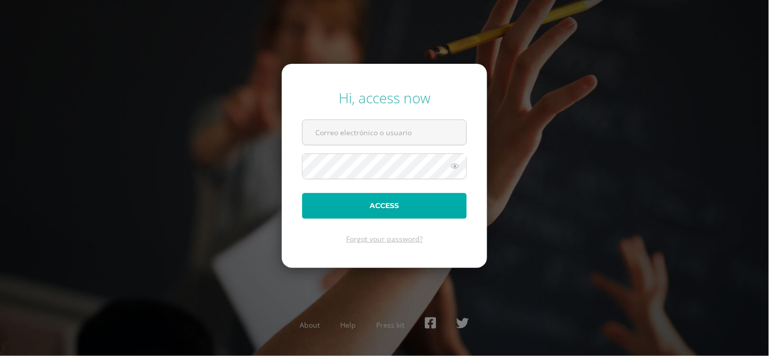
type input "[EMAIL_ADDRESS][DOMAIN_NAME]"
click at [382, 203] on button "Access" at bounding box center [384, 206] width 165 height 26
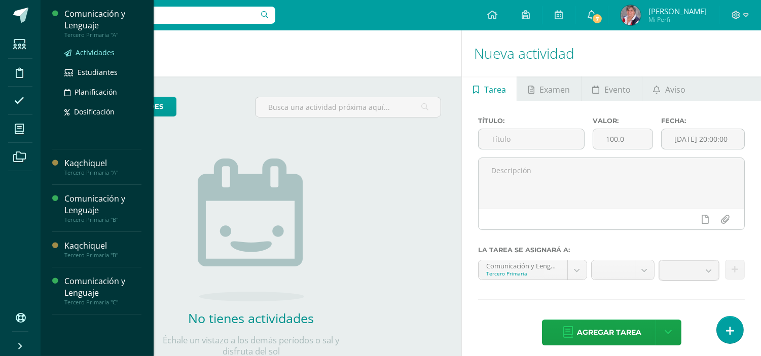
click at [82, 51] on span "Actividades" at bounding box center [94, 53] width 39 height 10
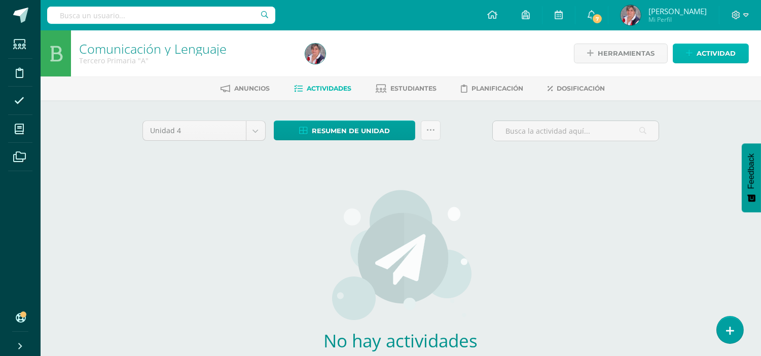
click at [717, 48] on span "Actividad" at bounding box center [715, 53] width 39 height 19
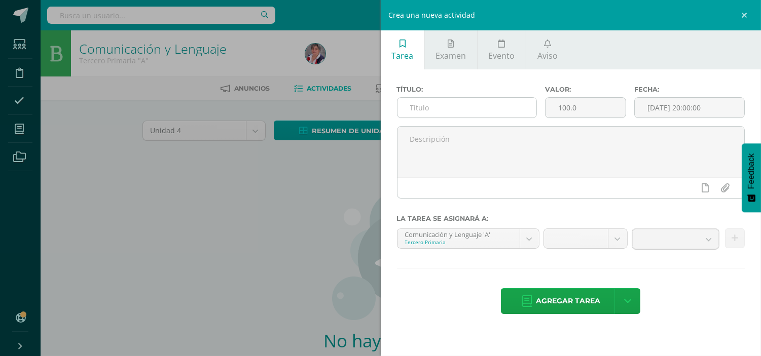
click at [423, 104] on input "text" at bounding box center [466, 108] width 139 height 20
drag, startPoint x: 527, startPoint y: 108, endPoint x: 400, endPoint y: 104, distance: 126.7
click at [400, 104] on input "Ejercicio de adjetivos posesivos pág. 115" at bounding box center [466, 108] width 139 height 20
type input "Ejercicio de adjetivos posesivos pág. 115"
click at [654, 108] on input "[DATE] 20:00:00" at bounding box center [688, 108] width 109 height 20
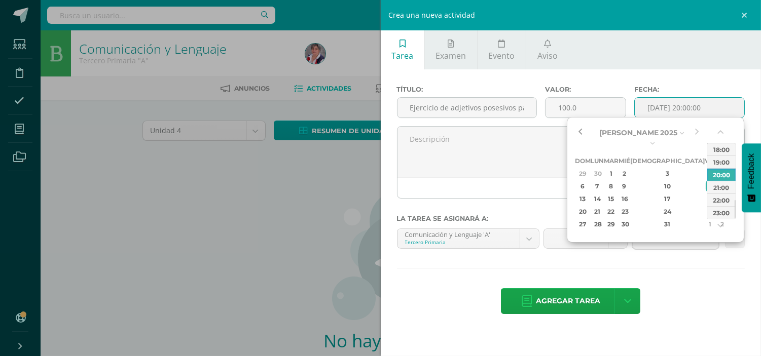
click at [581, 130] on button "button" at bounding box center [580, 132] width 10 height 15
click at [602, 206] on div "21" at bounding box center [597, 212] width 11 height 12
type input "2025-07-21 20:00"
click at [702, 252] on div at bounding box center [688, 243] width 118 height 29
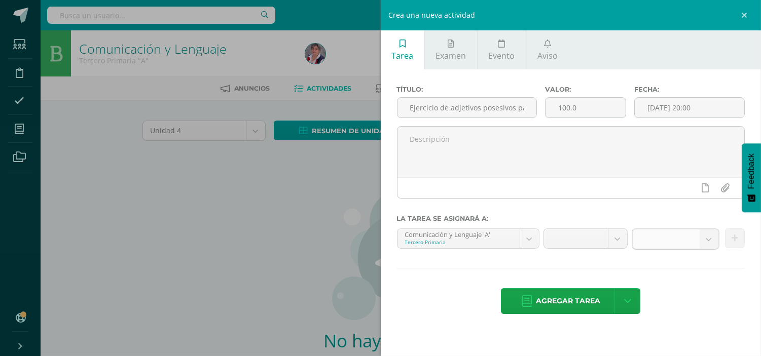
click at [707, 236] on b at bounding box center [708, 239] width 19 height 19
click at [710, 241] on b at bounding box center [708, 239] width 19 height 19
click at [676, 238] on span at bounding box center [666, 239] width 52 height 19
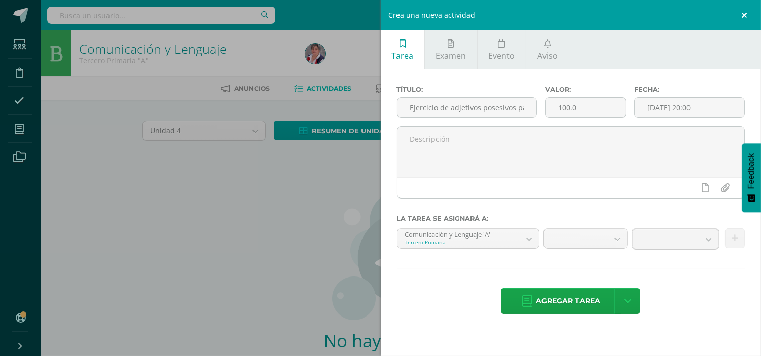
click at [742, 12] on link at bounding box center [745, 15] width 30 height 30
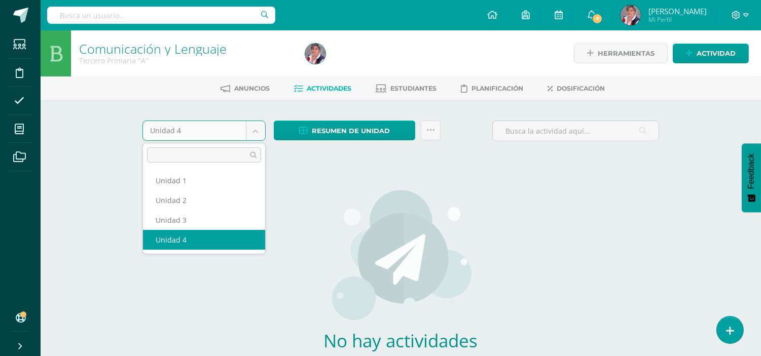
click at [256, 128] on body "Estudiantes Disciplina Asistencia Mis cursos Archivos Soporte Centro de ayuda Ú…" at bounding box center [380, 217] width 761 height 435
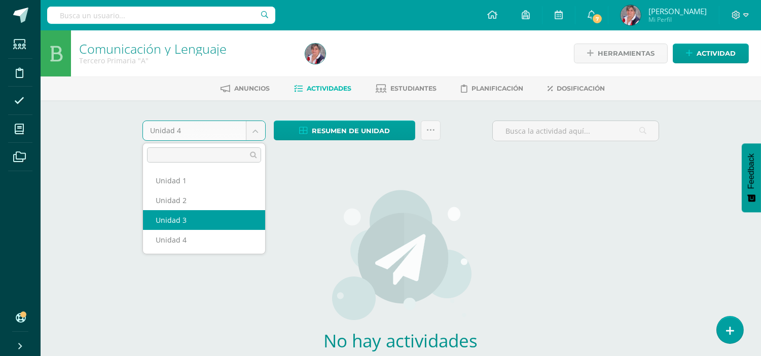
select select "Unidad 3"
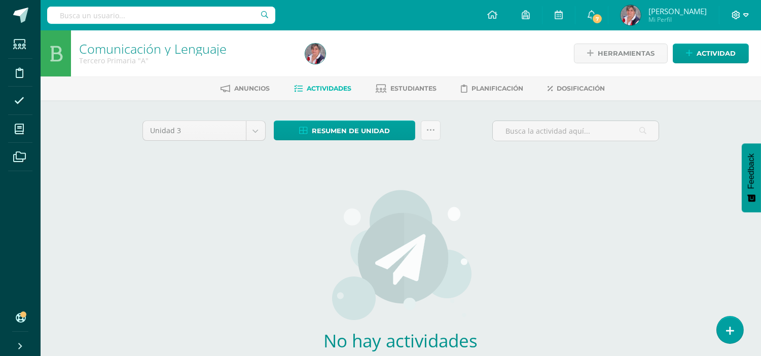
click at [747, 17] on icon at bounding box center [746, 15] width 6 height 9
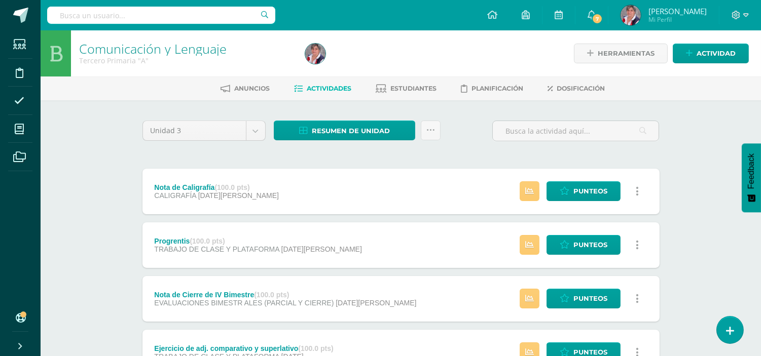
click at [702, 64] on div "Herramientas Detalle de asistencias Actividad" at bounding box center [640, 53] width 218 height 46
click at [701, 49] on span "Actividad" at bounding box center [715, 53] width 39 height 19
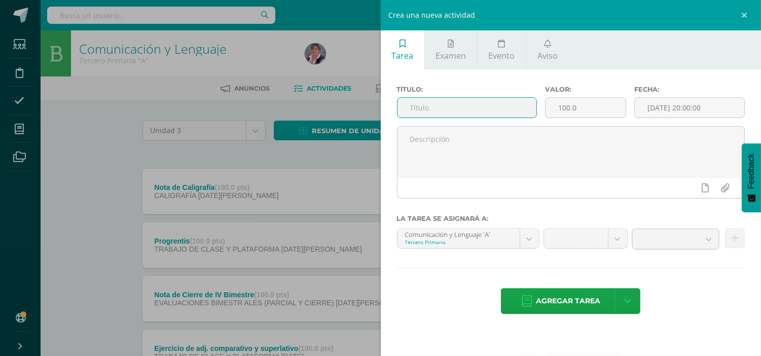
click at [442, 112] on input "text" at bounding box center [466, 108] width 139 height 20
paste input "Ejercicio de adjetivos posesivos pág. 115"
type input "Ejercicio de adjetivos posesivos pág. 115"
click at [651, 110] on input "[DATE] 20:00:00" at bounding box center [688, 108] width 109 height 20
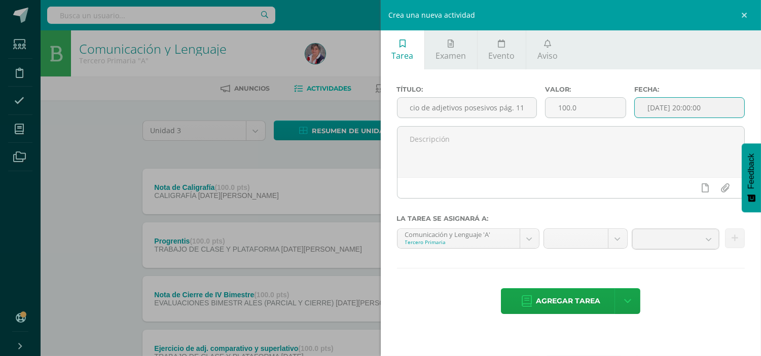
scroll to position [0, 0]
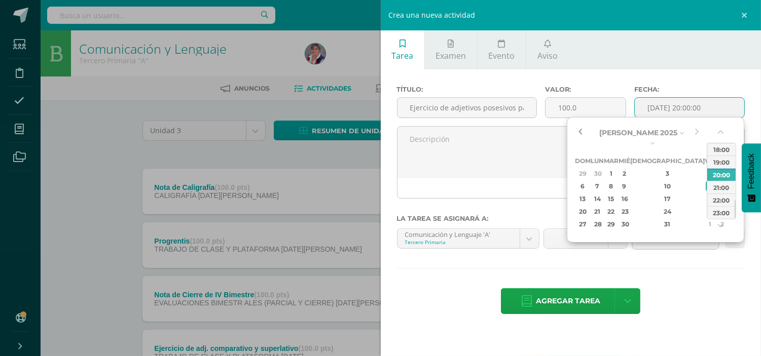
click at [584, 130] on button "button" at bounding box center [580, 132] width 10 height 15
click at [601, 206] on div "21" at bounding box center [597, 212] width 11 height 12
type input "[DATE] 20:00"
click at [686, 275] on div "Título: Ejercicio de adjetivos posesivos pág. 115 Valor: 100.0 Fecha: 2025-07-2…" at bounding box center [571, 200] width 381 height 263
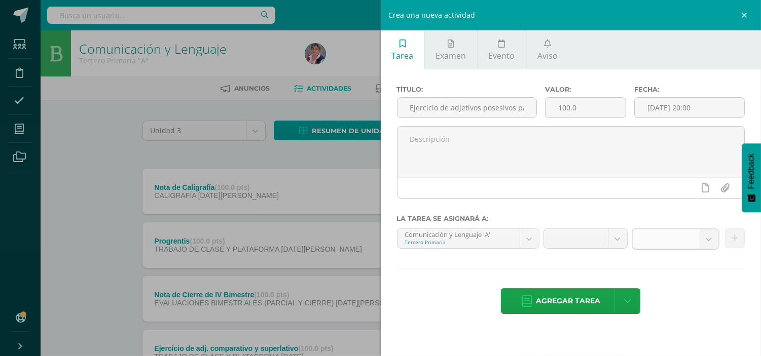
click at [709, 237] on b at bounding box center [708, 239] width 19 height 19
click at [687, 249] on link at bounding box center [675, 239] width 87 height 20
click at [742, 13] on link at bounding box center [745, 15] width 30 height 30
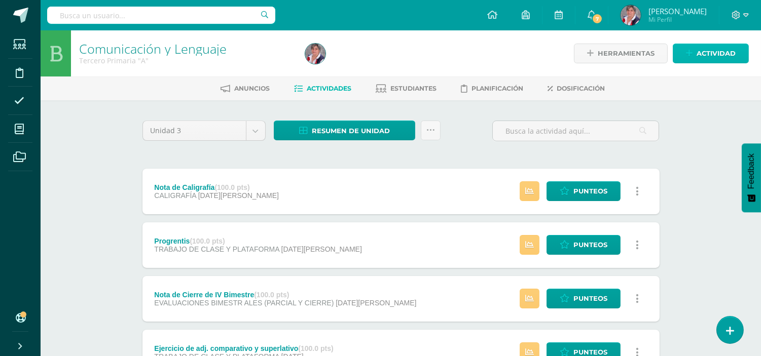
click at [695, 55] on link "Actividad" at bounding box center [710, 54] width 76 height 20
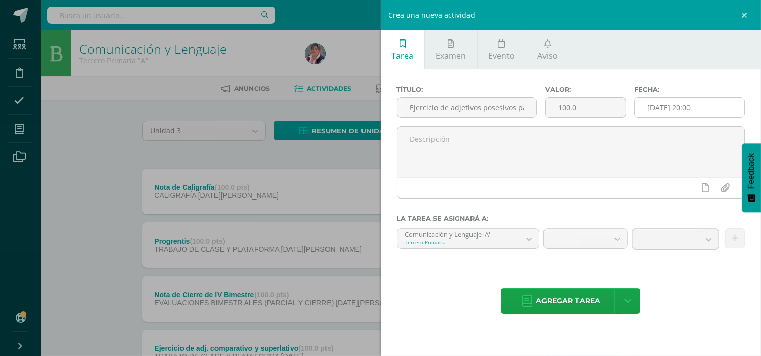
click at [661, 107] on input "2025-07-21 20:00" at bounding box center [688, 108] width 109 height 20
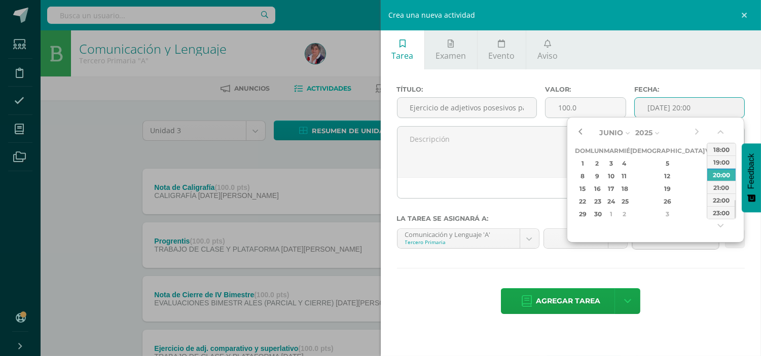
click at [578, 132] on button "button" at bounding box center [580, 132] width 10 height 15
click at [697, 133] on button "button" at bounding box center [696, 132] width 10 height 15
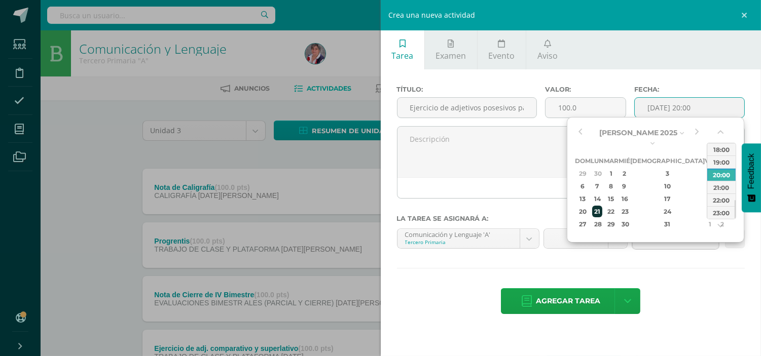
click at [602, 206] on div "21" at bounding box center [597, 212] width 11 height 12
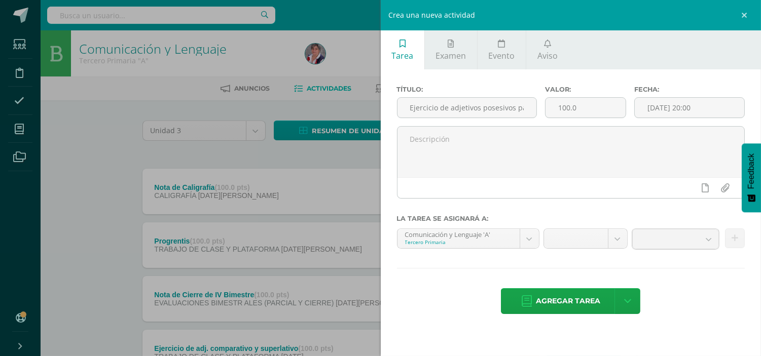
click at [702, 272] on div "Título: Ejercicio de adjetivos posesivos pág. 115 Valor: 100.0 Fecha: 2025-07-2…" at bounding box center [571, 200] width 381 height 263
click at [706, 239] on b at bounding box center [708, 239] width 19 height 19
click at [448, 278] on div "Título: Ejercicio de adjetivos posesivos pág. 115 Valor: 100.0 Fecha: 2025-07-2…" at bounding box center [571, 200] width 381 height 263
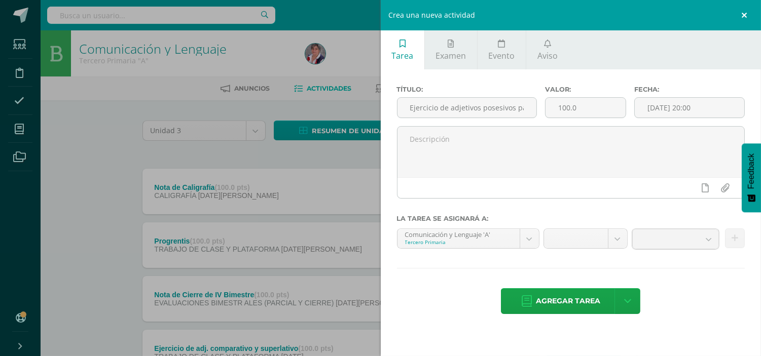
click at [745, 16] on link at bounding box center [745, 15] width 30 height 30
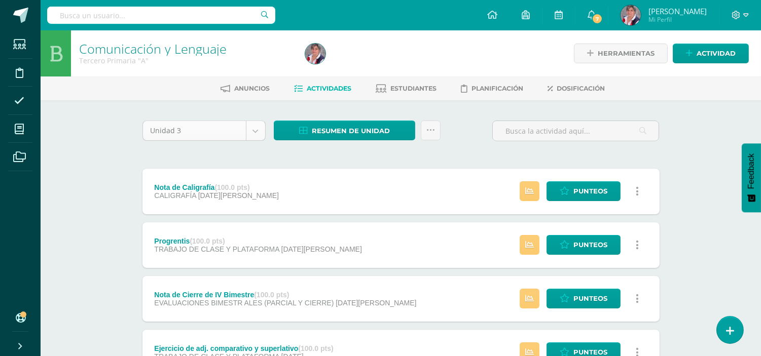
click at [712, 42] on div "Herramientas Detalle de asistencias Actividad" at bounding box center [640, 53] width 218 height 46
click at [706, 56] on span "Actividad" at bounding box center [715, 53] width 39 height 19
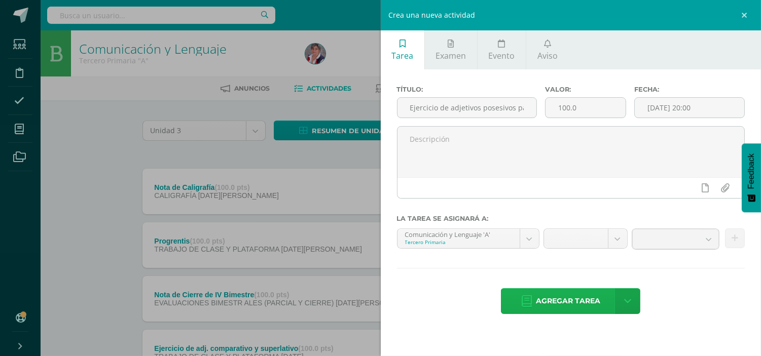
click at [574, 304] on span "Agregar tarea" at bounding box center [568, 301] width 64 height 25
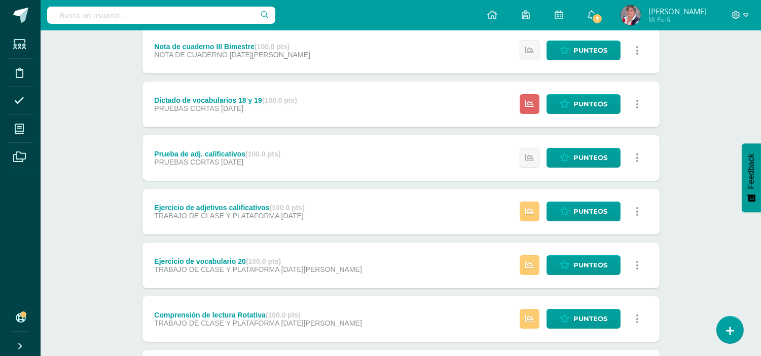
scroll to position [348, 0]
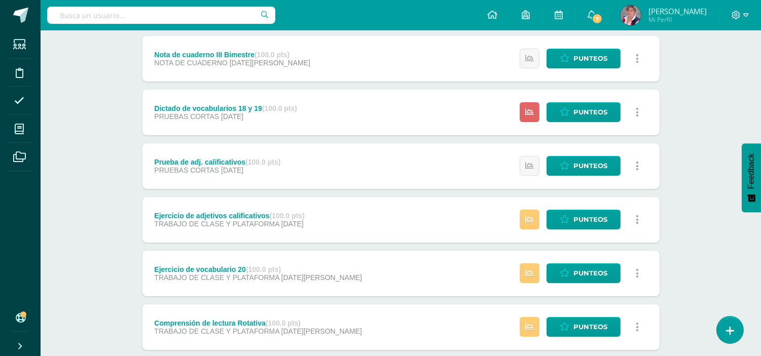
click at [583, 230] on div "Estatus de Actividad: 0 Estudiantes sin calificar 0 Estudiantes con cero Media …" at bounding box center [581, 220] width 155 height 46
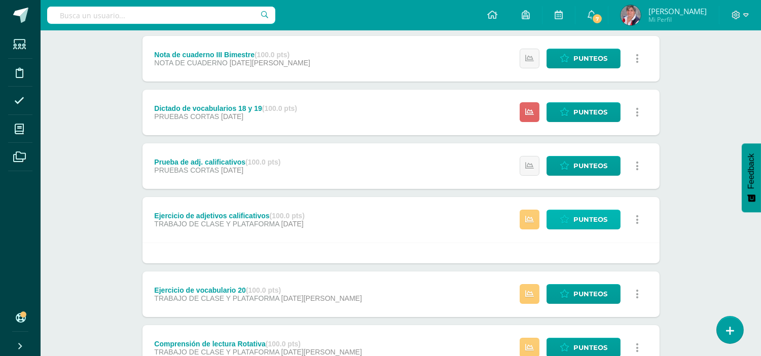
click at [584, 223] on span "Punteos" at bounding box center [590, 219] width 34 height 19
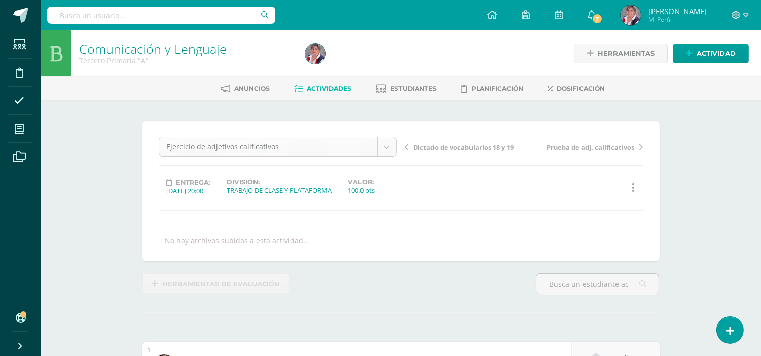
scroll to position [32, 0]
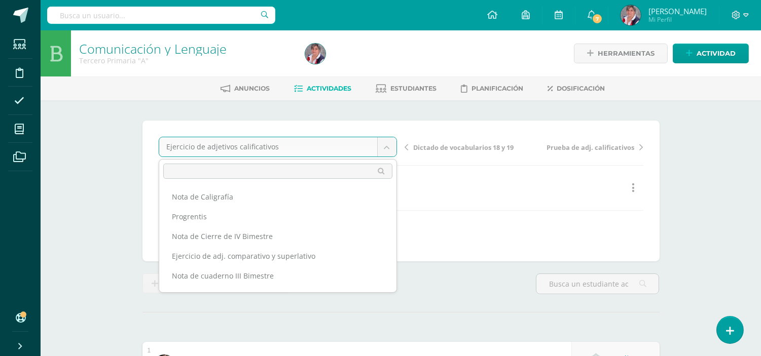
scroll to position [13, 0]
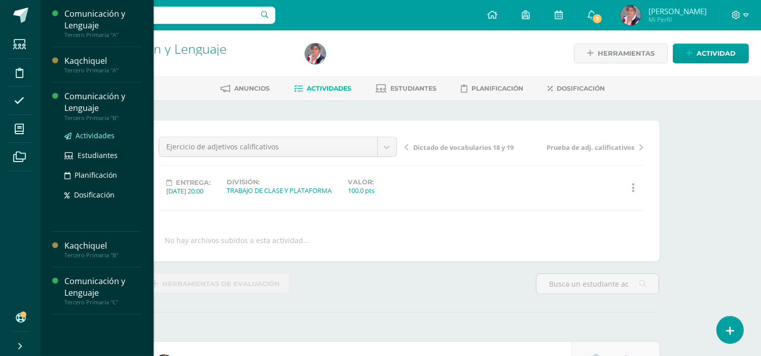
click at [94, 135] on span "Actividades" at bounding box center [94, 136] width 39 height 10
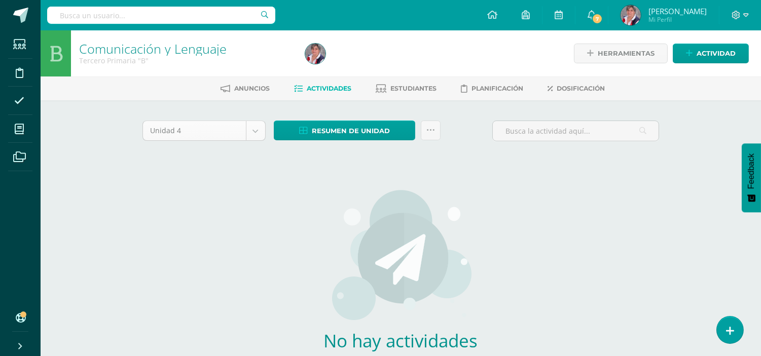
click at [255, 137] on body "Estudiantes Disciplina Asistencia Mis cursos Archivos Soporte Centro de ayuda Ú…" at bounding box center [380, 217] width 761 height 435
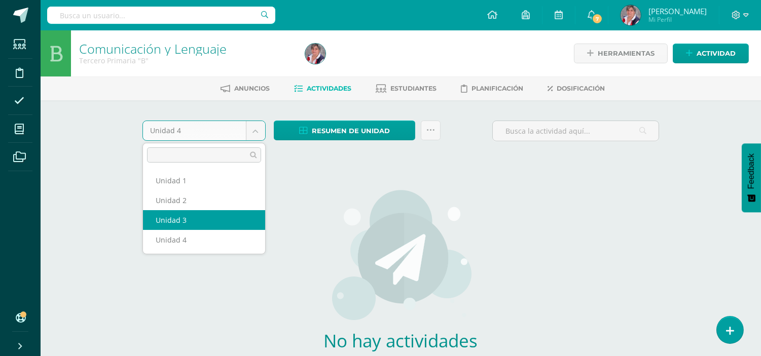
select select "Unidad 3"
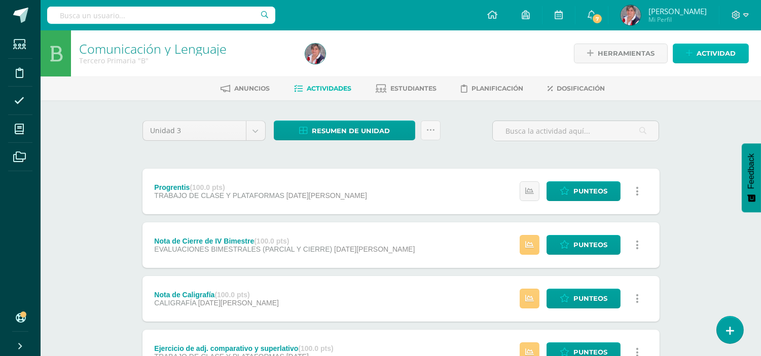
click at [710, 53] on span "Actividad" at bounding box center [715, 53] width 39 height 19
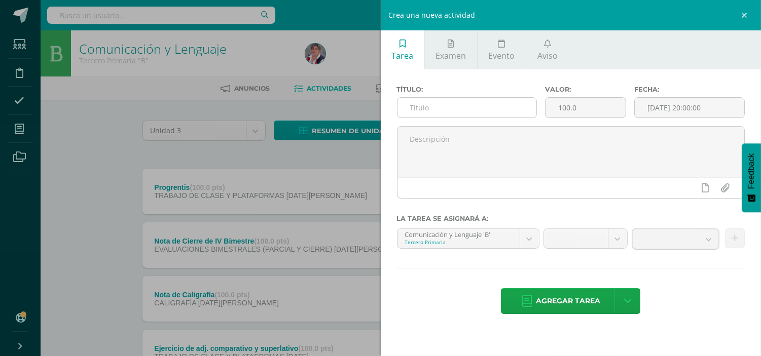
click at [455, 108] on input "text" at bounding box center [466, 108] width 139 height 20
paste input "Ejercicio de adjetivos posesivos pág. 115"
type input "Ejercicio de adjetivos posesivos pág. 115"
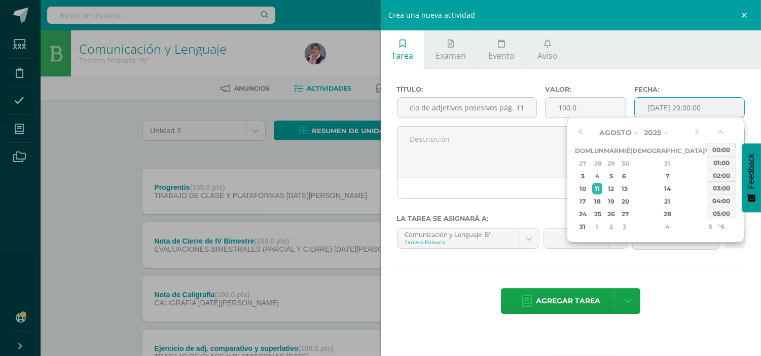
scroll to position [0, 0]
click at [645, 100] on input "[DATE] 20:00:00" at bounding box center [688, 108] width 109 height 20
click at [584, 132] on button "button" at bounding box center [580, 132] width 10 height 15
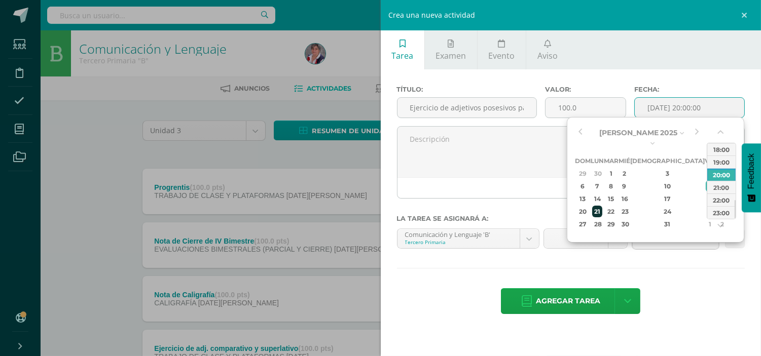
click at [602, 206] on div "21" at bounding box center [597, 212] width 11 height 12
type input "2025-07-21 20:00"
click at [722, 269] on hr at bounding box center [571, 268] width 348 height 1
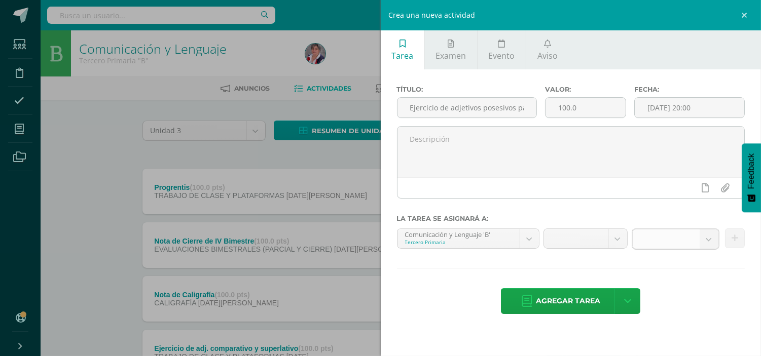
click at [710, 241] on b at bounding box center [708, 239] width 19 height 19
click at [745, 14] on link at bounding box center [745, 15] width 30 height 30
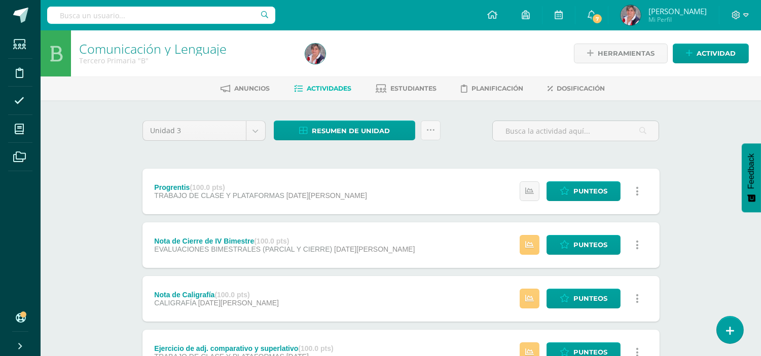
click at [705, 48] on span "Actividad" at bounding box center [715, 53] width 39 height 19
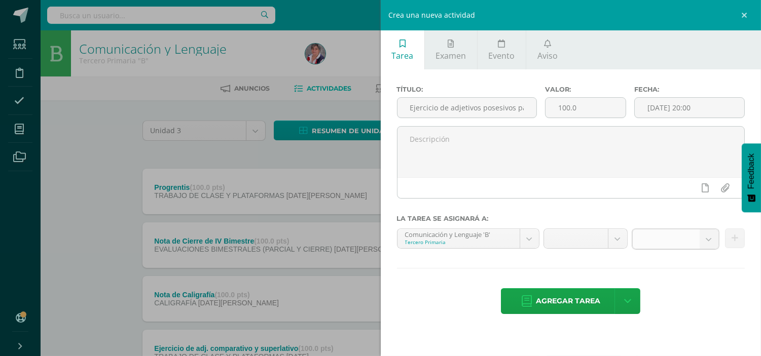
click at [717, 242] on b at bounding box center [708, 239] width 19 height 19
click at [713, 242] on b at bounding box center [708, 239] width 19 height 19
click at [742, 11] on link at bounding box center [745, 15] width 30 height 30
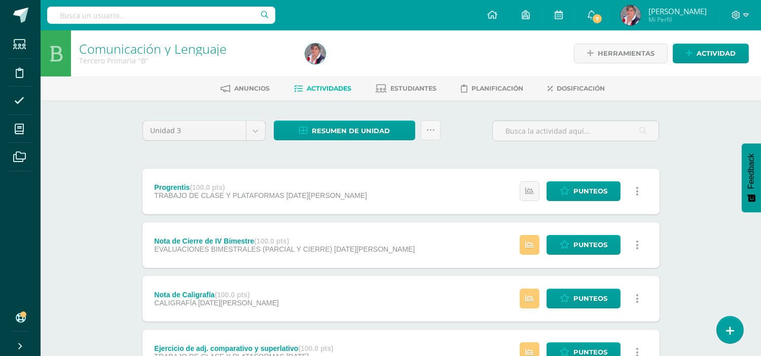
click at [338, 85] on span "Actividades" at bounding box center [329, 89] width 45 height 8
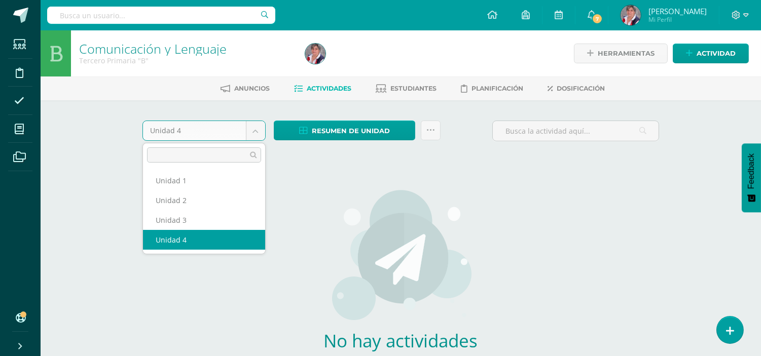
click at [256, 134] on body "Estudiantes Disciplina Asistencia Mis cursos Archivos Soporte Centro de ayuda Ú…" at bounding box center [380, 217] width 761 height 435
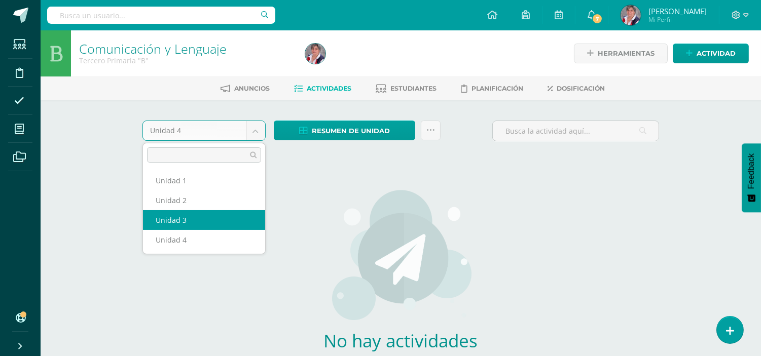
select select "Unidad 3"
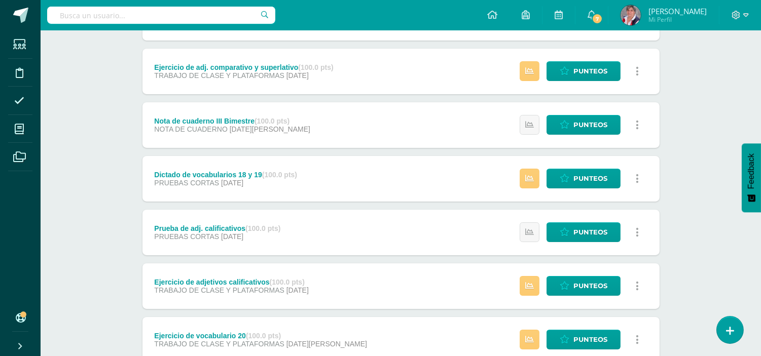
scroll to position [337, 0]
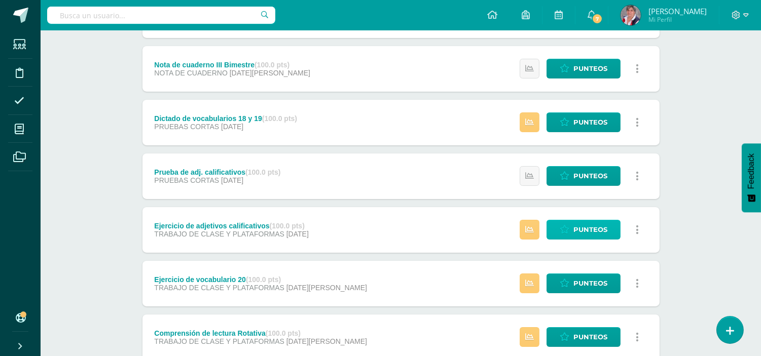
click at [583, 225] on span "Punteos" at bounding box center [590, 229] width 34 height 19
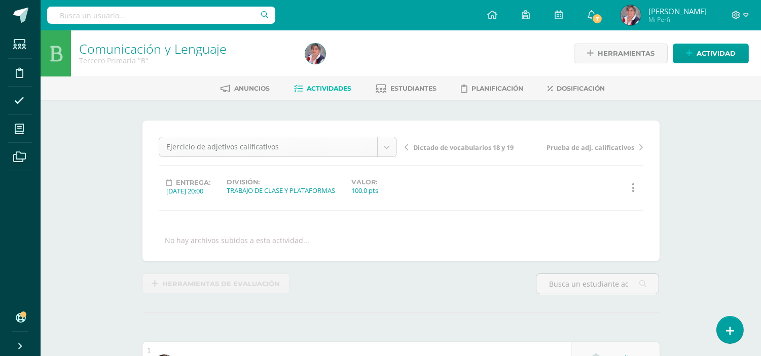
scroll to position [1, 0]
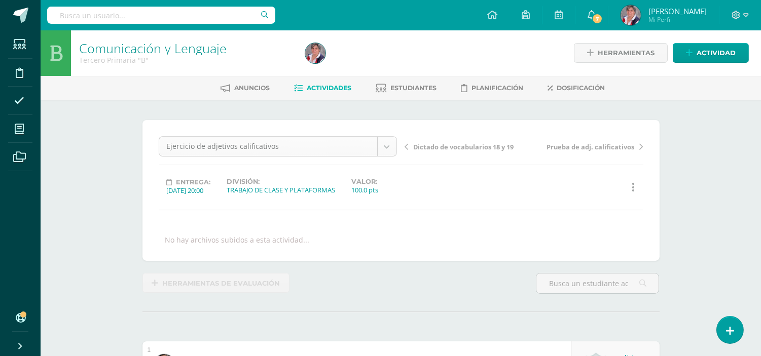
click at [711, 53] on span "Actividad" at bounding box center [715, 52] width 39 height 19
click at [0, 0] on div "Crea una nueva actividad Tarea Examen Evento Aviso Título: Valor: 100.0 Fecha: …" at bounding box center [0, 0] width 0 height 0
click at [713, 53] on span "Actividad" at bounding box center [715, 52] width 39 height 19
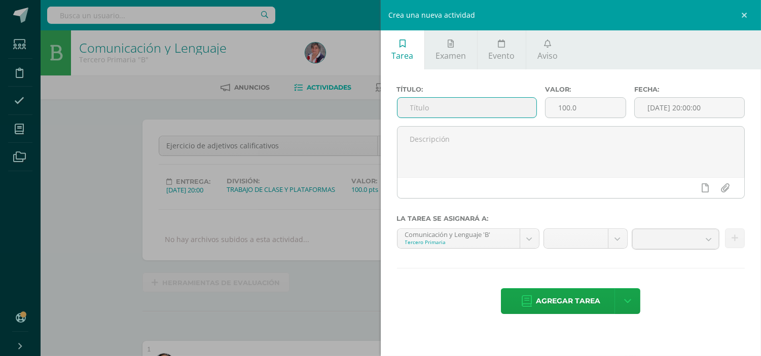
click at [412, 109] on input "text" at bounding box center [466, 108] width 139 height 20
paste input "Ejercicio de adjetivos posesivos pág. 115"
type input "Ejercicio de adjetivos posesivos pág. 115"
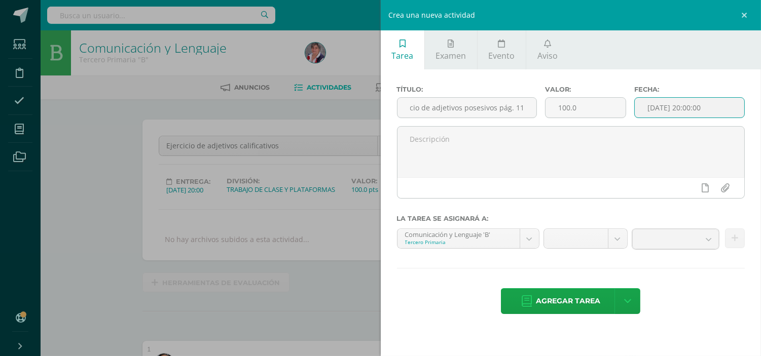
click at [647, 113] on input "[DATE] 20:00:00" at bounding box center [688, 108] width 109 height 20
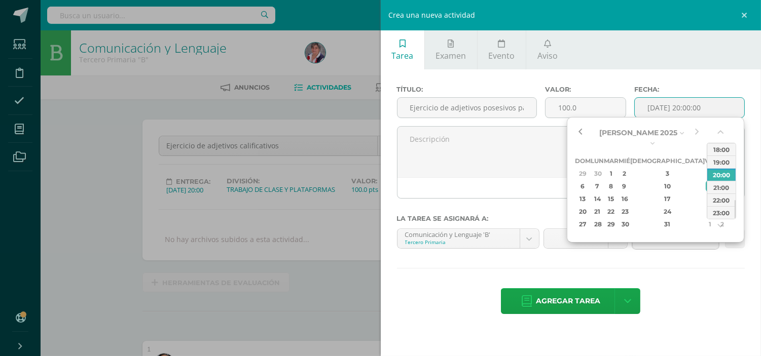
click at [580, 130] on button "button" at bounding box center [580, 132] width 10 height 15
click at [601, 206] on div "21" at bounding box center [597, 212] width 11 height 12
type input "[DATE] 20:00"
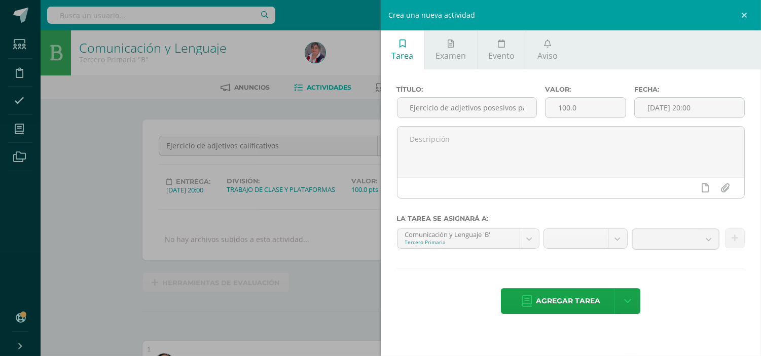
click at [715, 279] on div "Título: Ejercicio de adjetivos posesivos pág. 115 Valor: 100.0 Fecha: [DATE] 20…" at bounding box center [571, 200] width 381 height 263
click at [709, 245] on b at bounding box center [708, 239] width 19 height 19
click at [708, 238] on b at bounding box center [708, 239] width 19 height 19
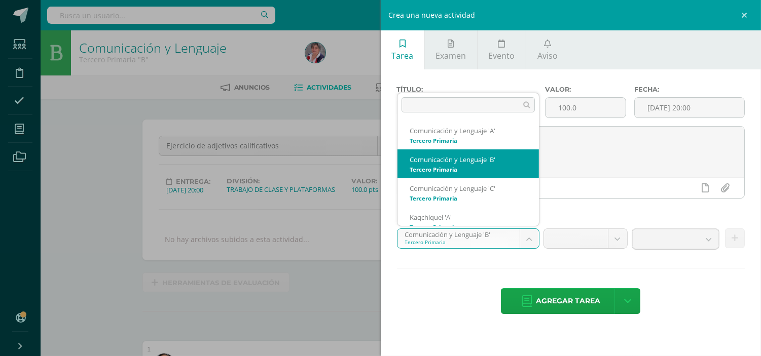
click at [589, 215] on label "La tarea se asignará a:" at bounding box center [571, 219] width 348 height 8
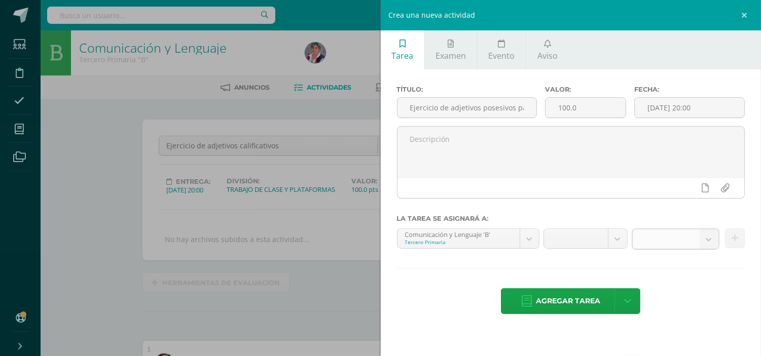
click at [710, 241] on b at bounding box center [708, 239] width 19 height 19
click at [709, 240] on b at bounding box center [708, 239] width 19 height 19
click at [708, 241] on b at bounding box center [708, 239] width 19 height 19
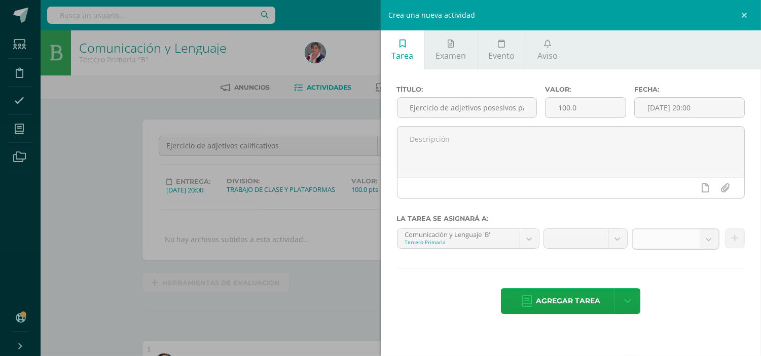
click at [705, 240] on b at bounding box center [708, 239] width 19 height 19
click at [743, 16] on link at bounding box center [745, 15] width 30 height 30
